Goal: Book appointment/travel/reservation

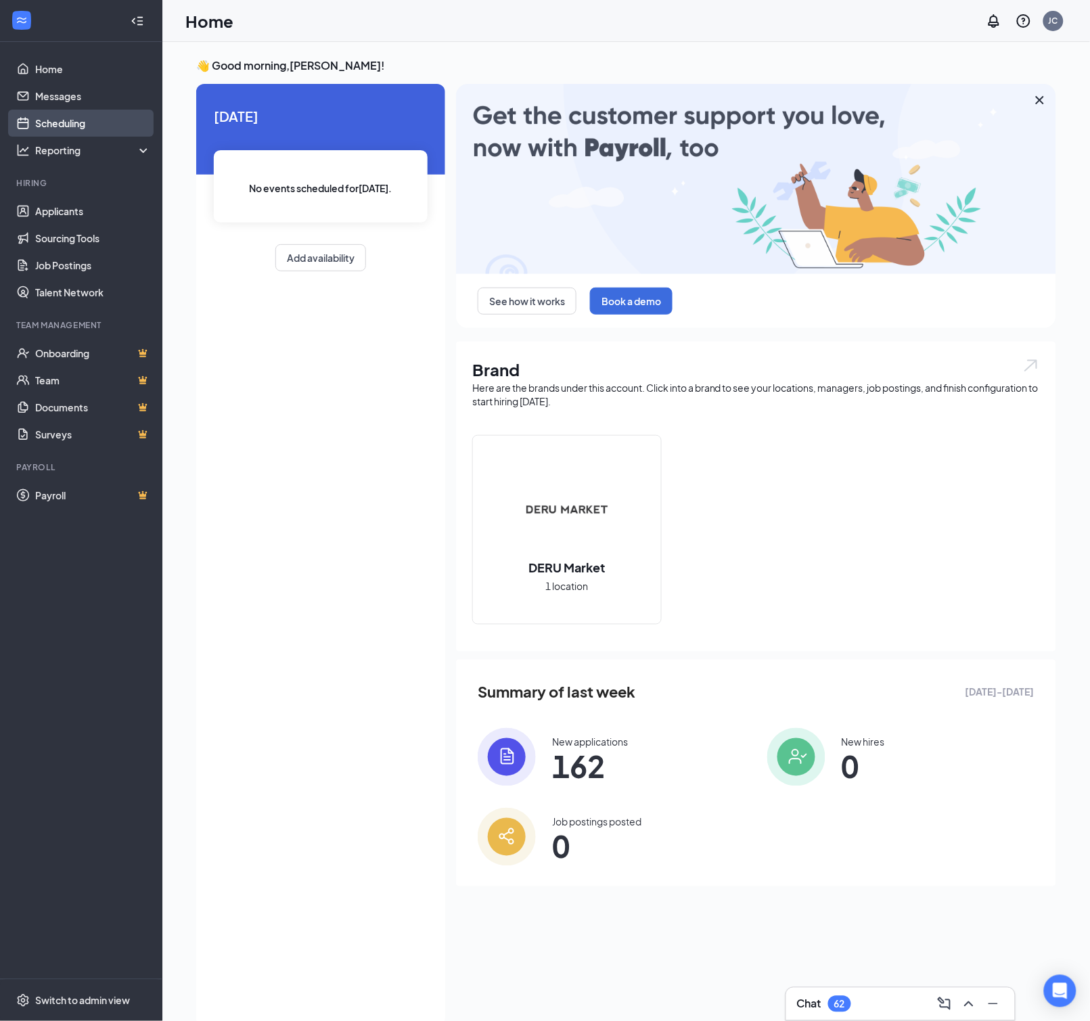
click at [70, 115] on link "Scheduling" at bounding box center [93, 123] width 116 height 27
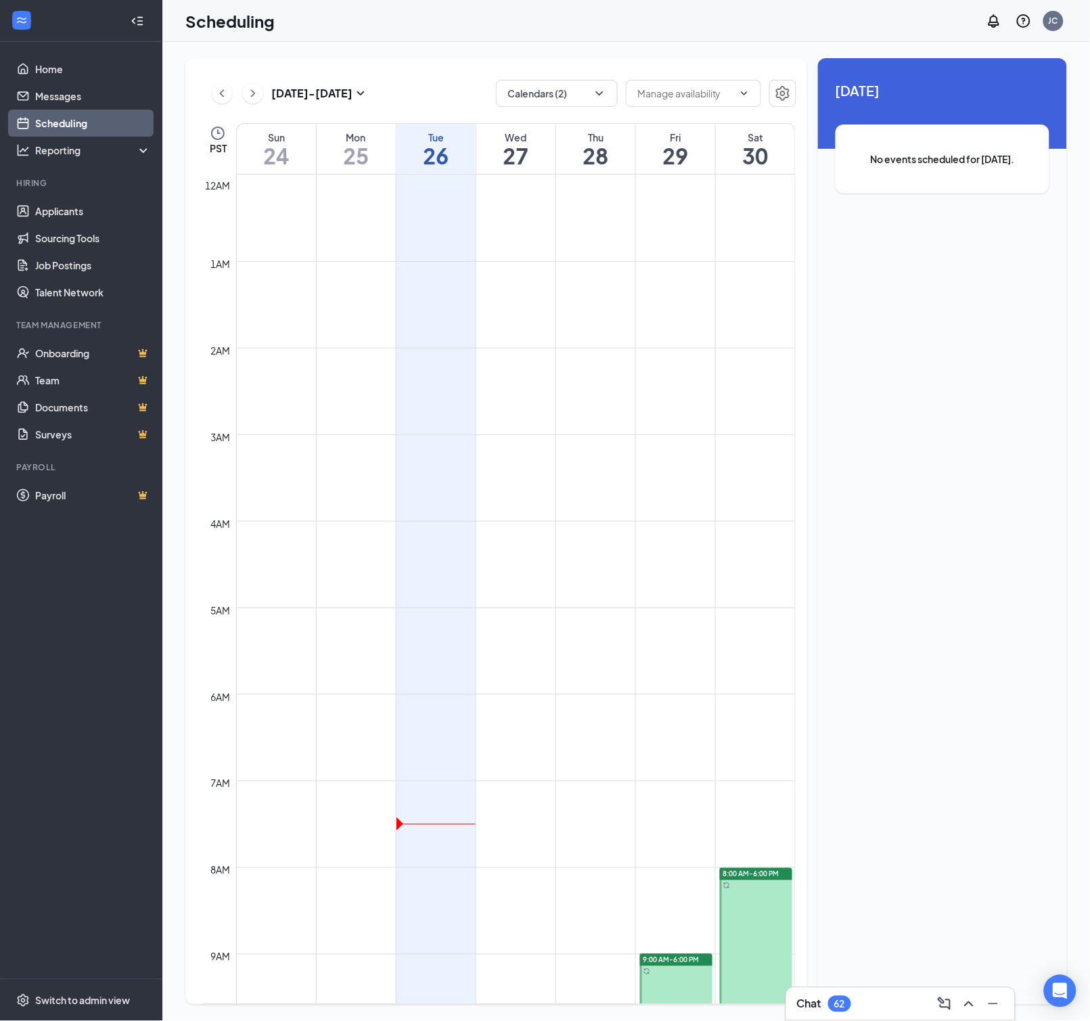
scroll to position [664, 0]
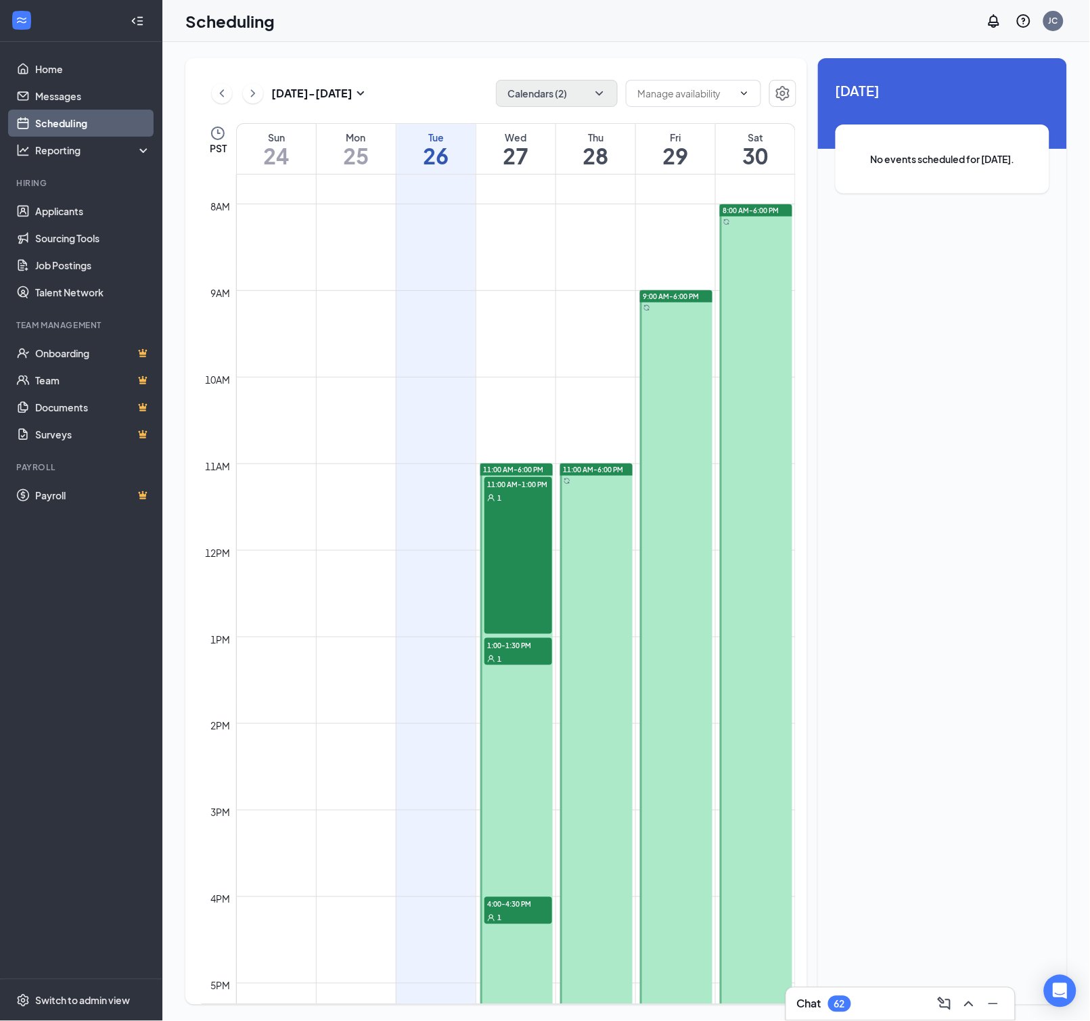
click at [598, 97] on icon "ChevronDown" at bounding box center [600, 94] width 14 height 14
click at [549, 241] on div "[PERSON_NAME]" at bounding box center [564, 242] width 77 height 14
click at [549, 241] on input "[PERSON_NAME]" at bounding box center [555, 242] width 96 height 14
click at [513, 243] on div at bounding box center [514, 242] width 14 height 14
click at [513, 243] on input "[PERSON_NAME]" at bounding box center [555, 242] width 96 height 14
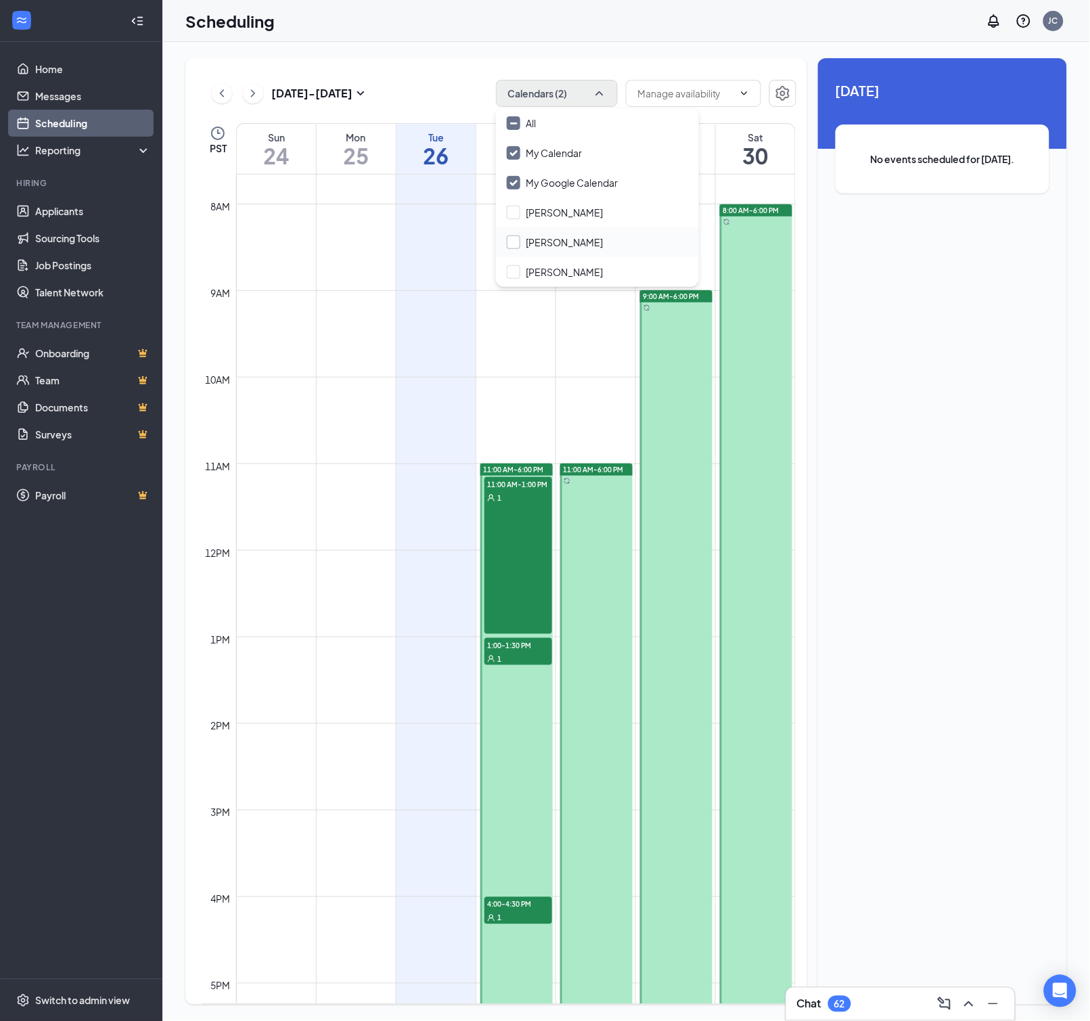
click at [514, 243] on div at bounding box center [514, 242] width 14 height 14
click at [514, 243] on input "[PERSON_NAME]" at bounding box center [555, 242] width 96 height 14
click at [592, 242] on div "[PERSON_NAME]" at bounding box center [564, 242] width 77 height 14
click at [592, 242] on input "[PERSON_NAME]" at bounding box center [555, 242] width 96 height 14
click at [509, 242] on input "[PERSON_NAME]" at bounding box center [555, 242] width 96 height 14
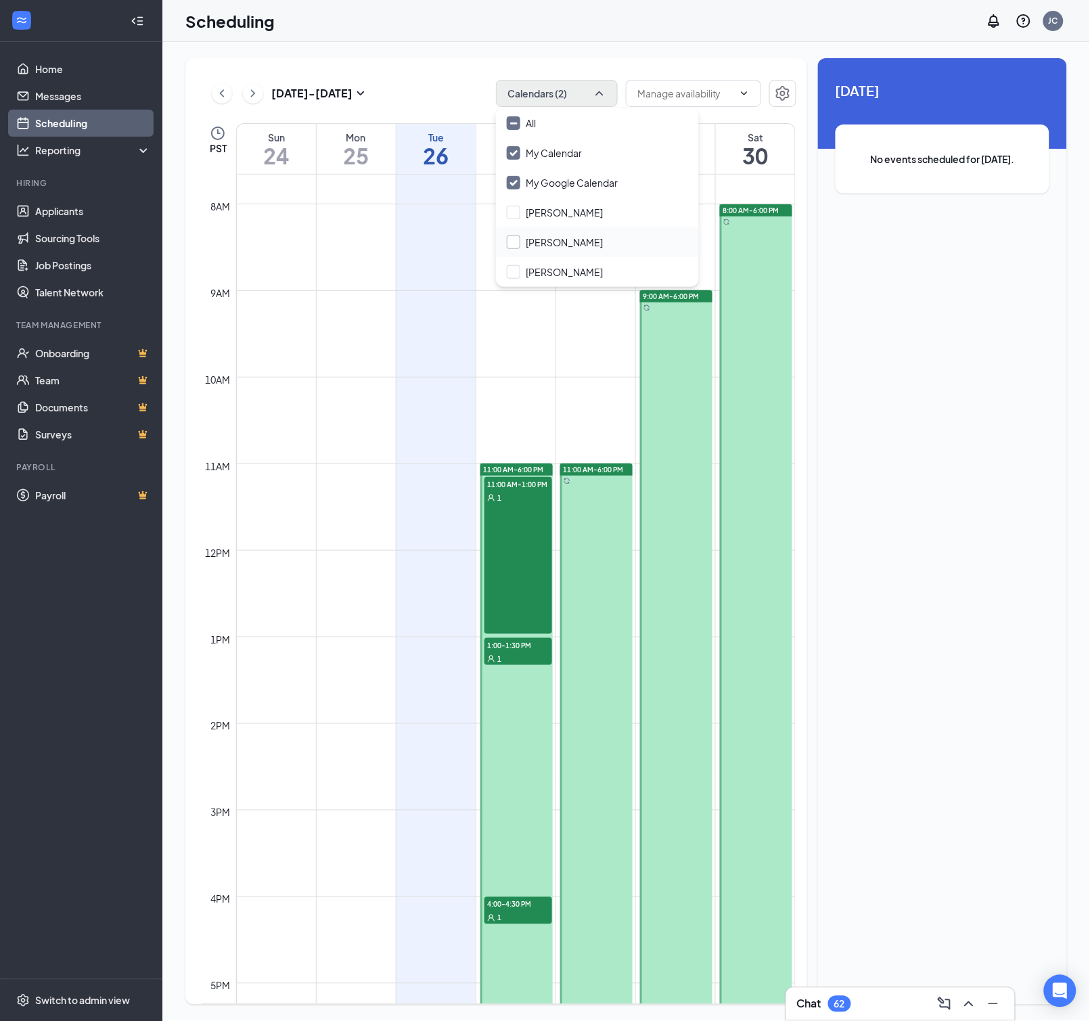
checkbox input "true"
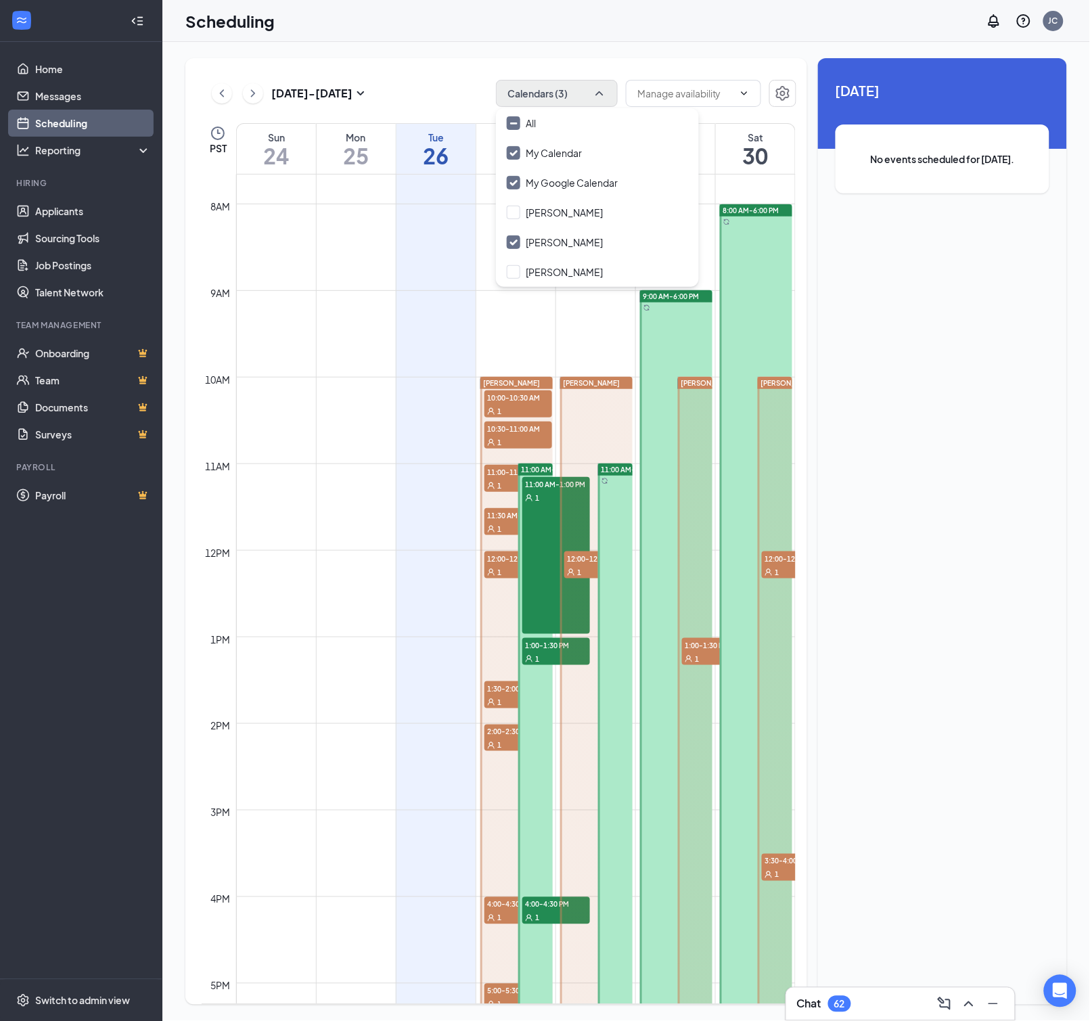
click at [553, 30] on div "Scheduling JC" at bounding box center [626, 21] width 928 height 42
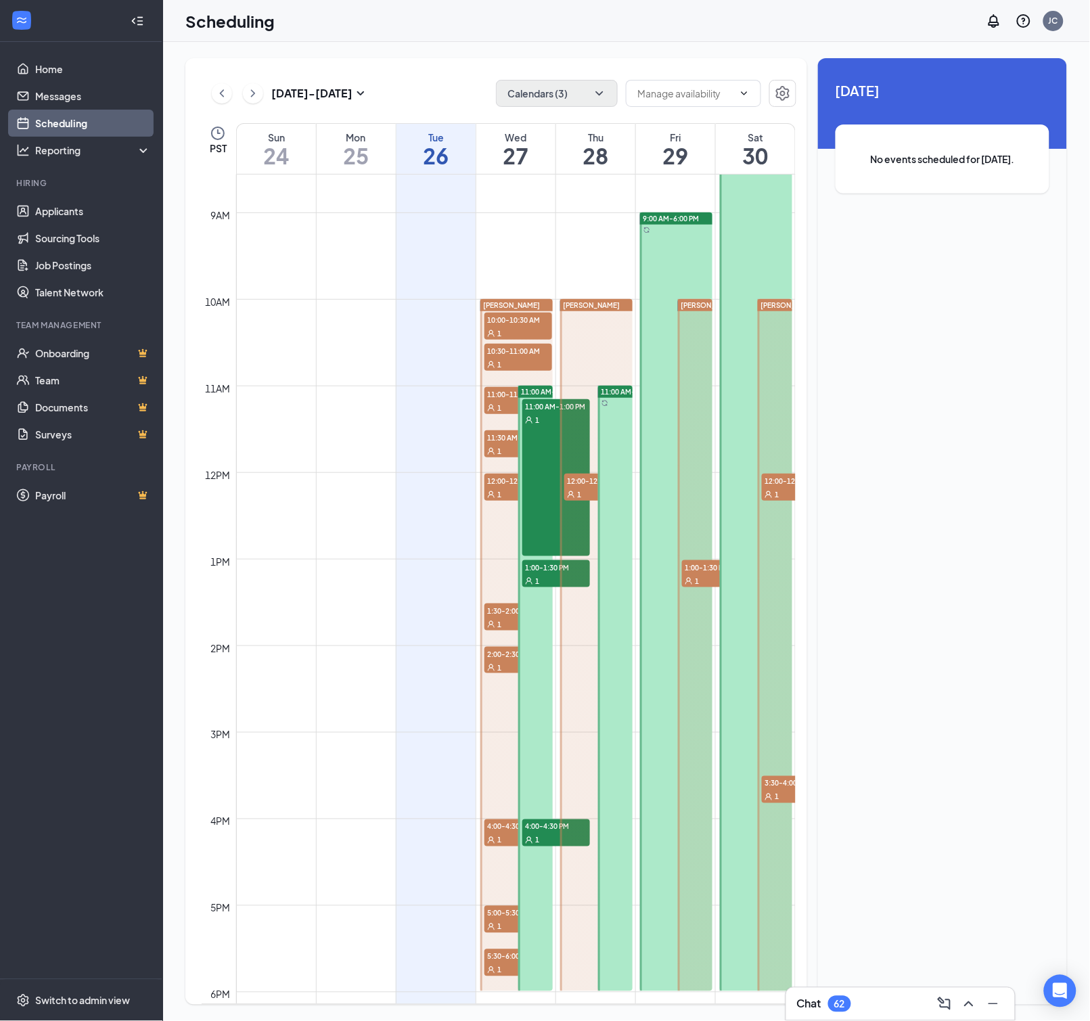
scroll to position [743, 0]
click at [546, 828] on span "4:00-4:30 PM" at bounding box center [556, 825] width 68 height 14
